Goal: Transaction & Acquisition: Purchase product/service

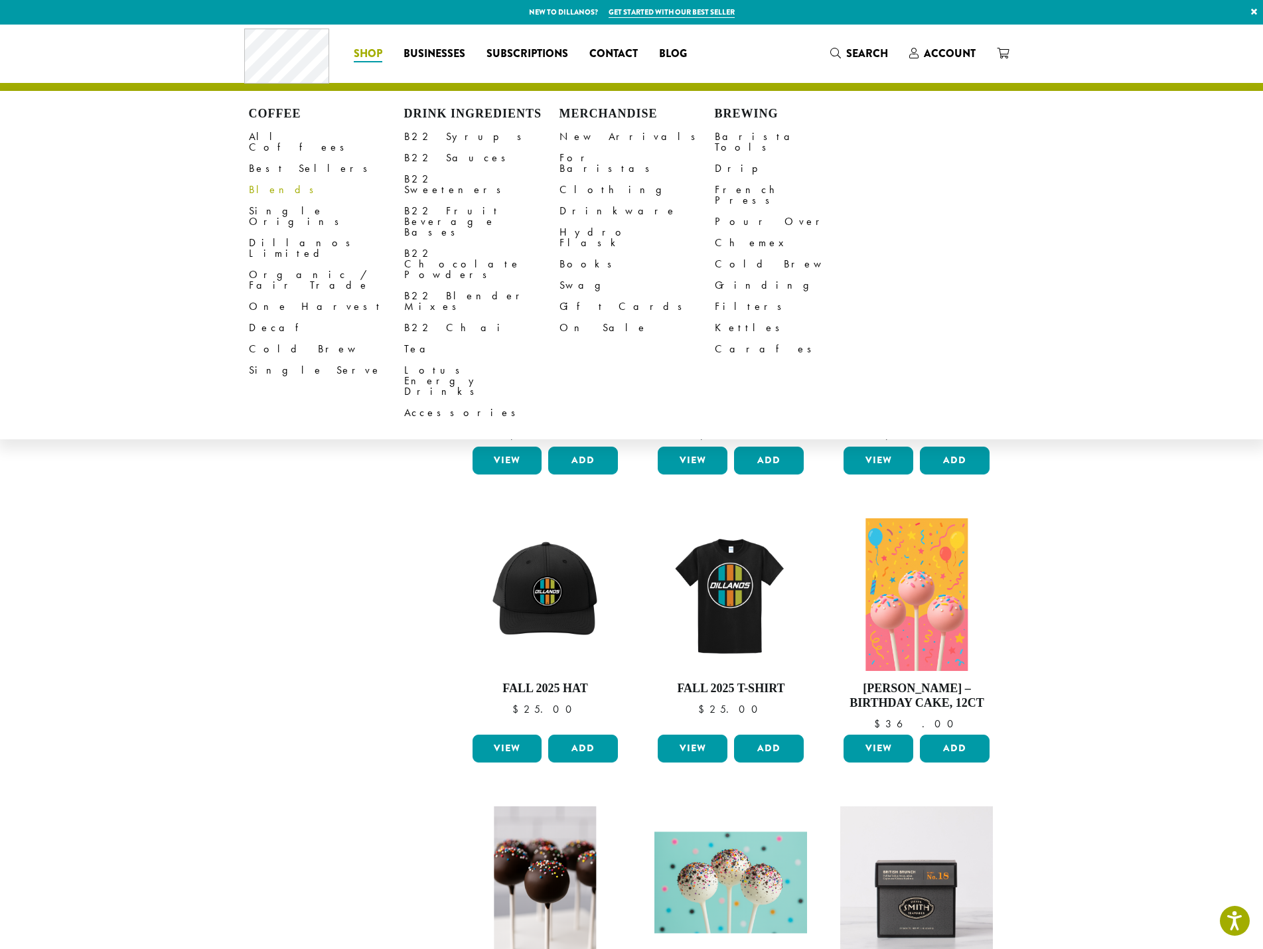
click at [265, 181] on link "Blends" at bounding box center [326, 189] width 155 height 21
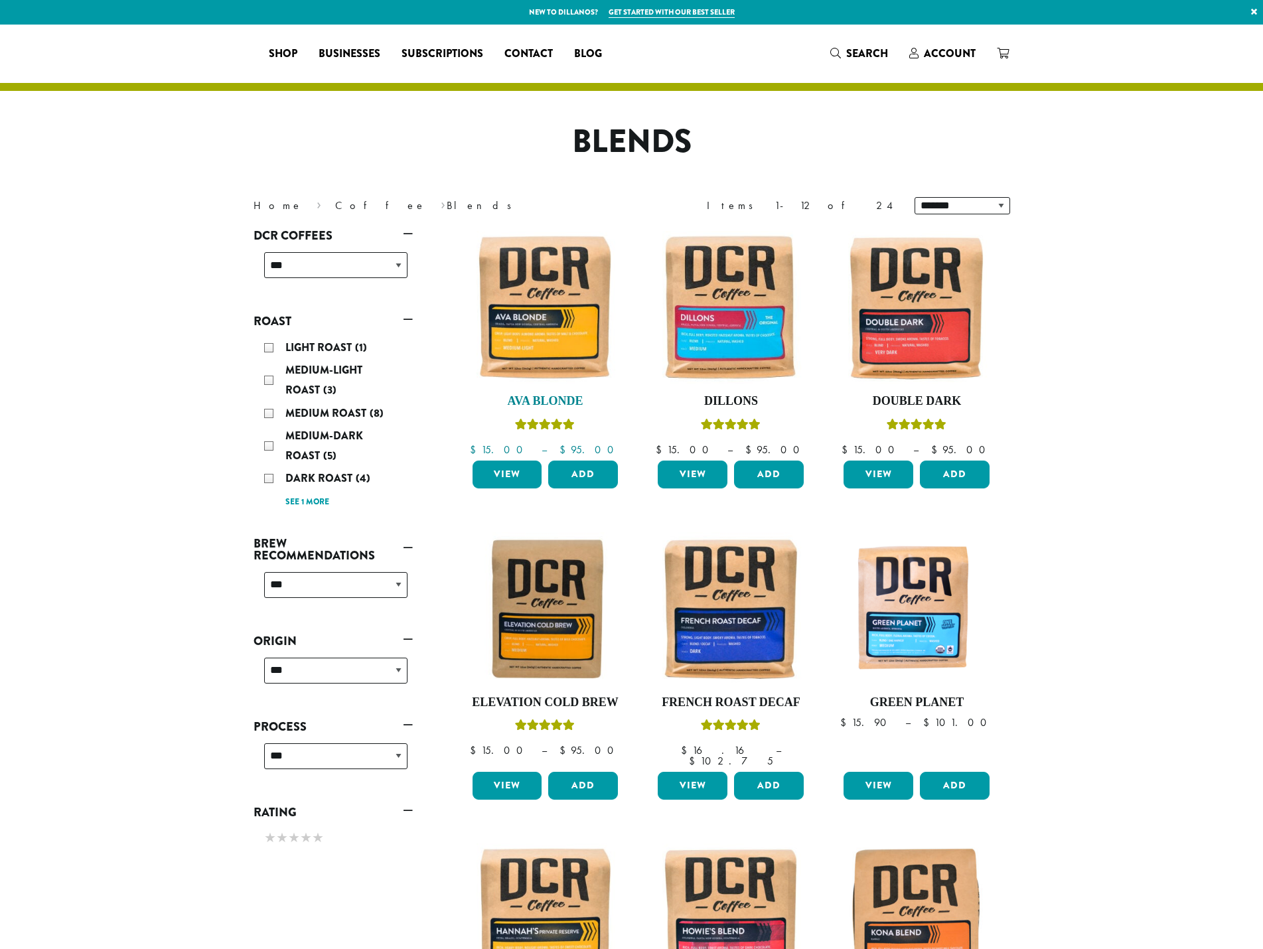
click at [556, 398] on h4 "Ava Blonde" at bounding box center [545, 401] width 153 height 15
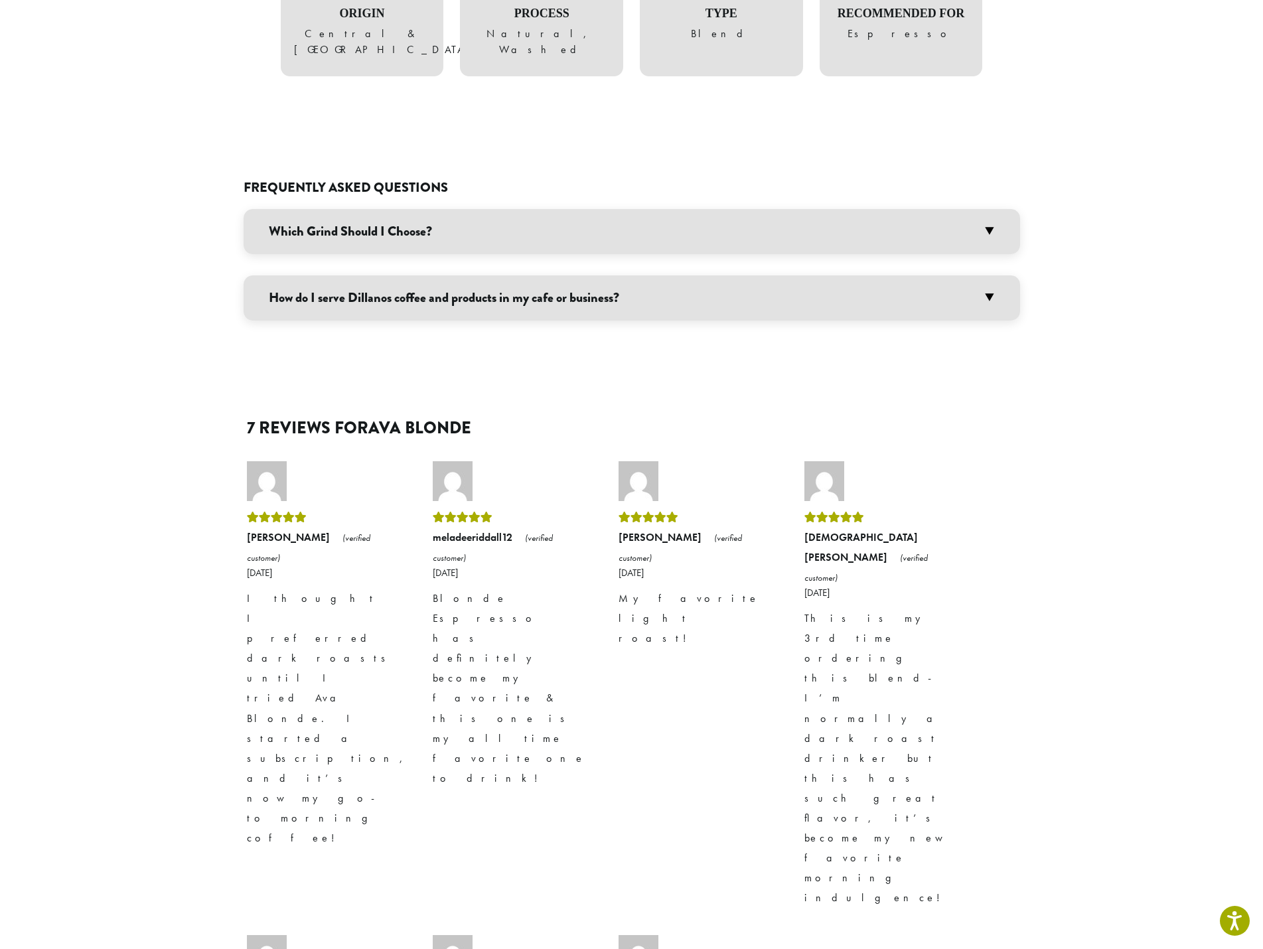
scroll to position [1327, 0]
